Goal: Information Seeking & Learning: Learn about a topic

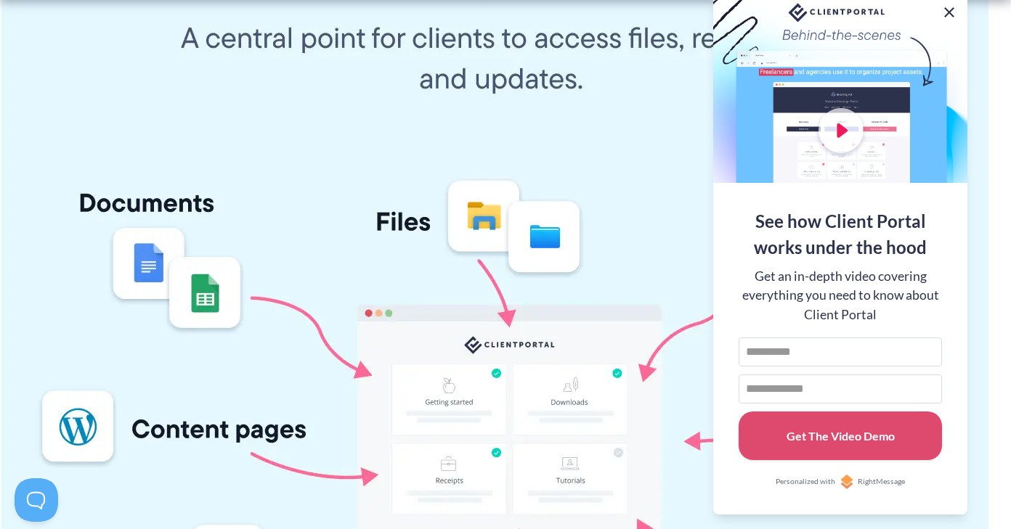
click at [950, 12] on button at bounding box center [948, 12] width 17 height 17
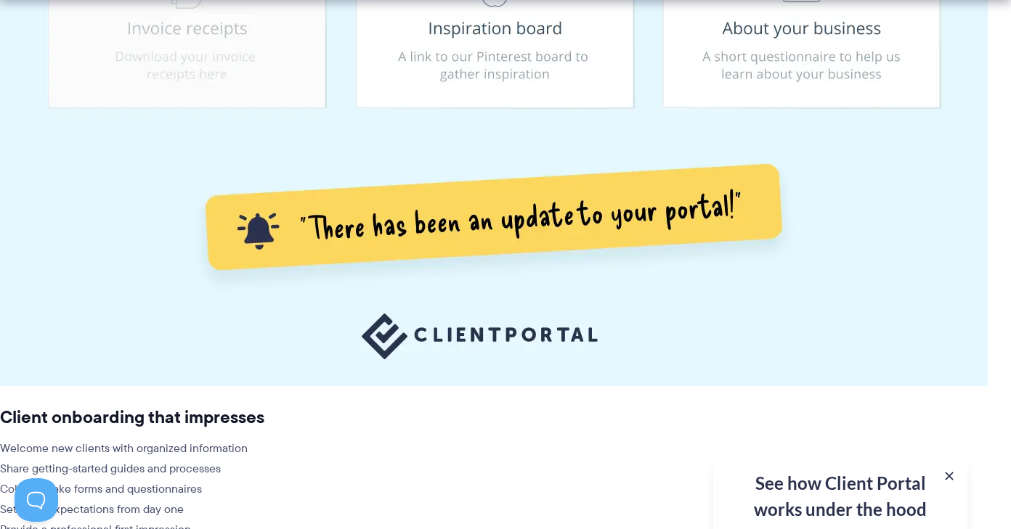
scroll to position [3523, 0]
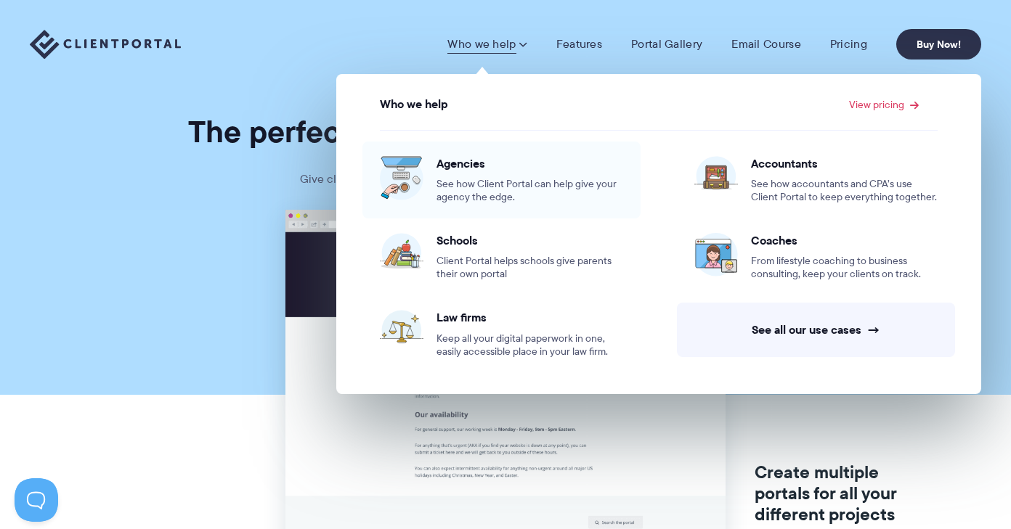
click at [473, 182] on span "See how Client Portal can help give your agency the edge." at bounding box center [529, 191] width 187 height 26
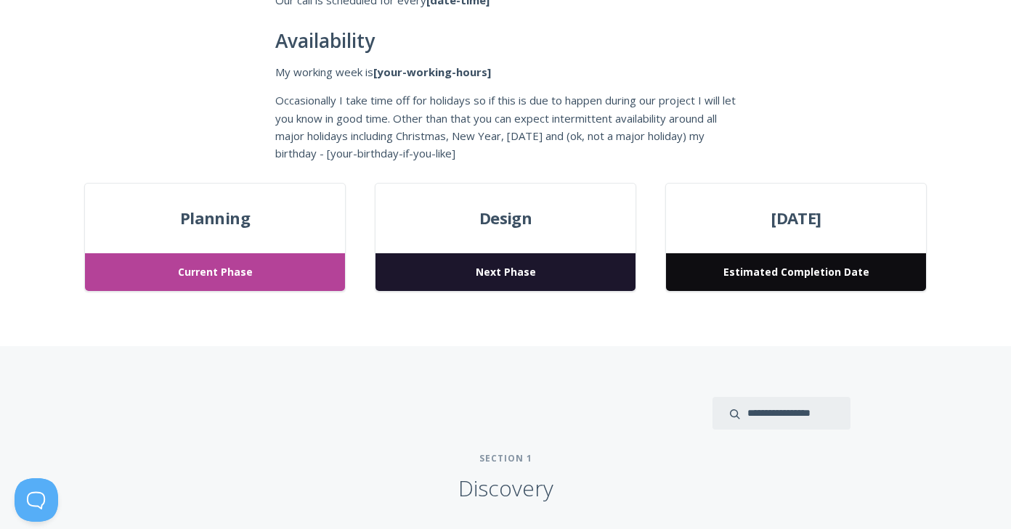
click at [408, 412] on div at bounding box center [505, 413] width 690 height 33
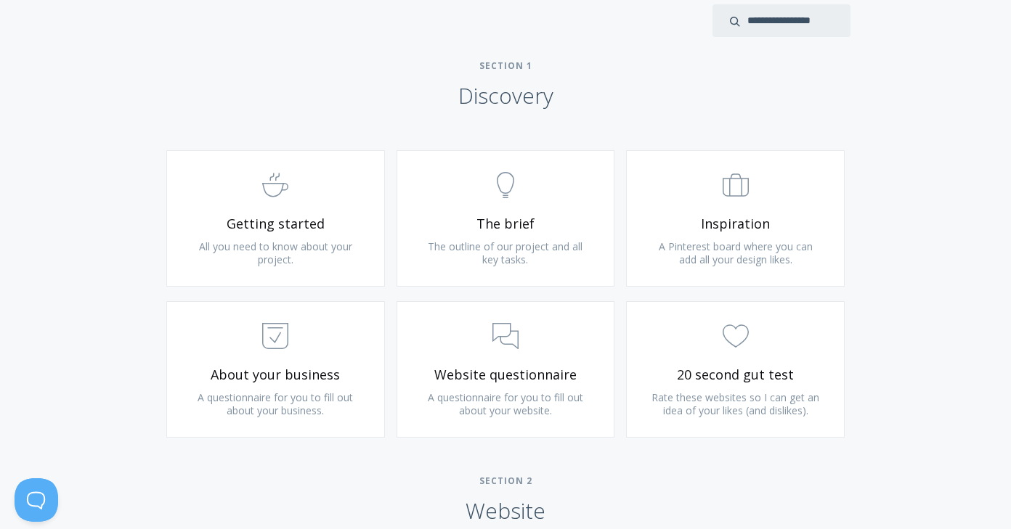
scroll to position [831, 0]
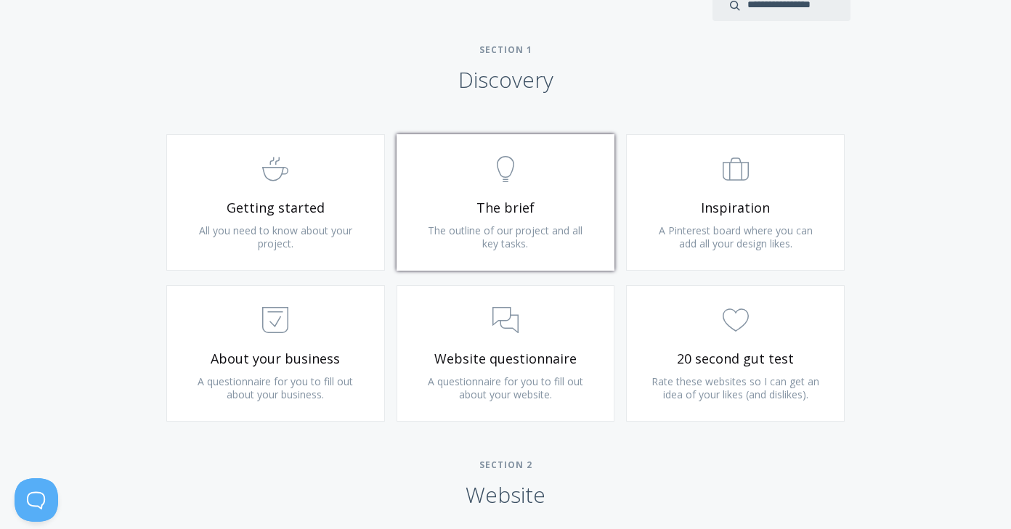
click at [500, 200] on span "The brief" at bounding box center [506, 208] width 174 height 17
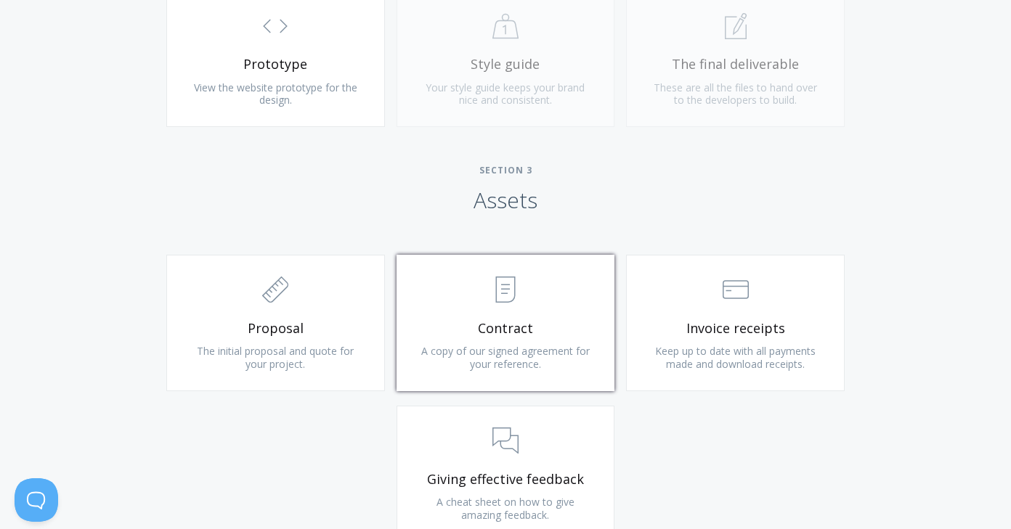
scroll to position [1384, 0]
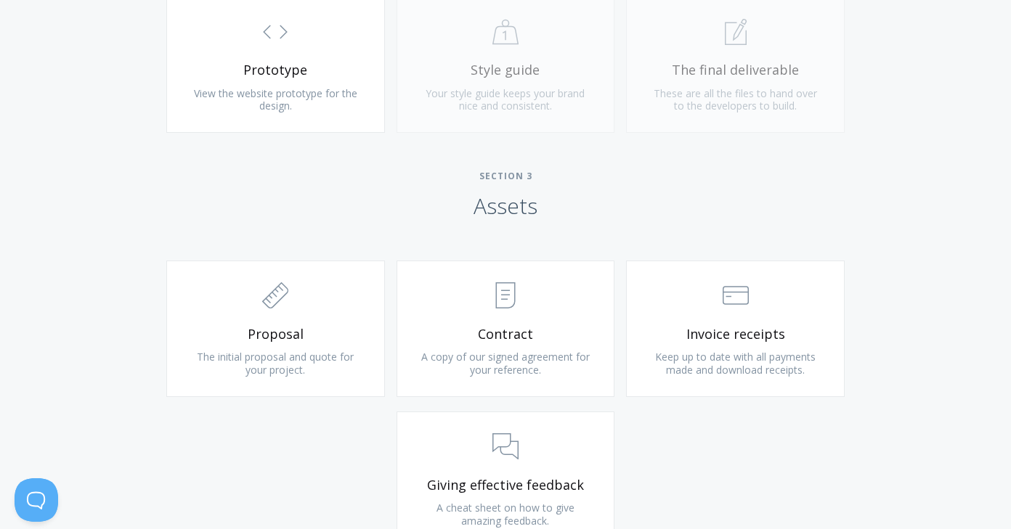
click at [725, 68] on div ".st0{fill:none;stroke:#000000;stroke-width:2;stroke-miterlimit:10;} 1. General …" at bounding box center [735, 71] width 230 height 151
